Goal: Find specific page/section: Find specific page/section

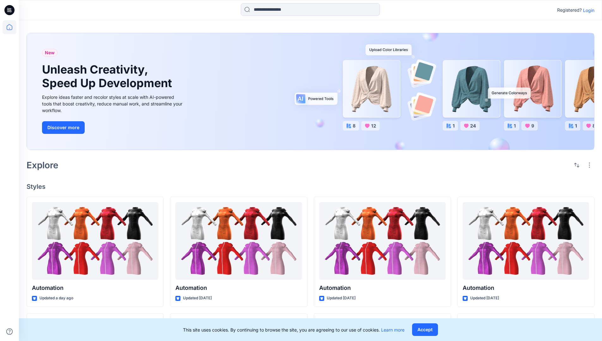
click at [587, 10] on p "Login" at bounding box center [588, 10] width 11 height 7
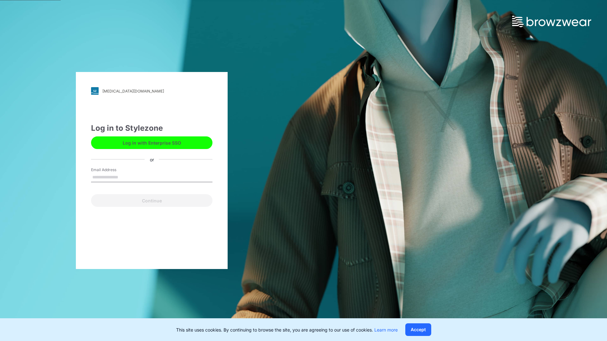
click at [125, 177] on input "Email Address" at bounding box center [151, 177] width 121 height 9
type input "**********"
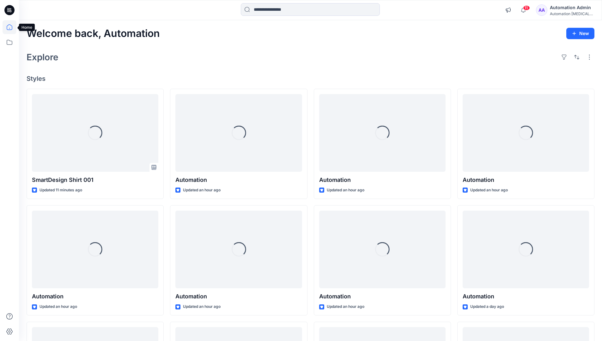
click at [12, 27] on icon at bounding box center [10, 27] width 6 height 6
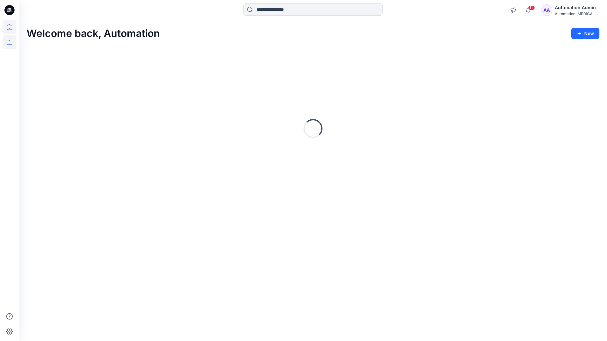
click at [11, 43] on icon at bounding box center [10, 42] width 14 height 14
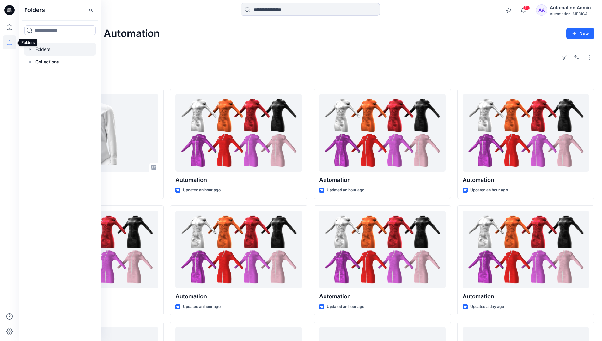
click at [68, 50] on div at bounding box center [60, 49] width 72 height 13
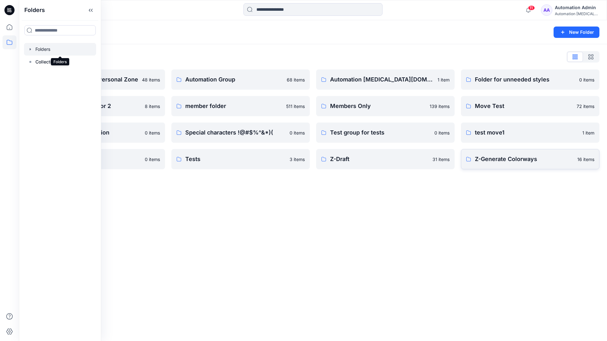
click at [547, 159] on p "Z-Generate Colorways" at bounding box center [524, 159] width 99 height 9
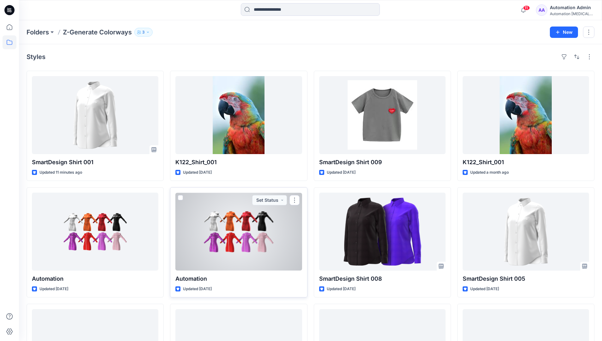
click at [182, 197] on span at bounding box center [180, 197] width 5 height 5
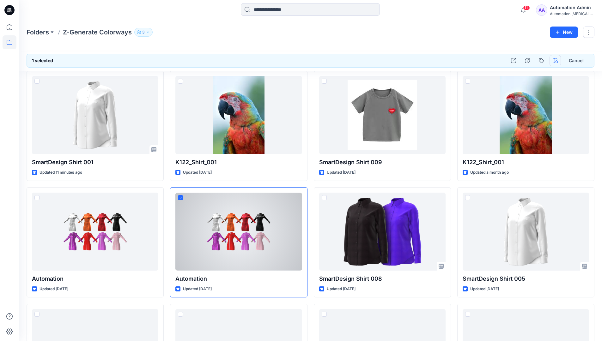
click at [555, 61] on icon "button" at bounding box center [555, 60] width 5 height 5
